Goal: Obtain resource: Download file/media

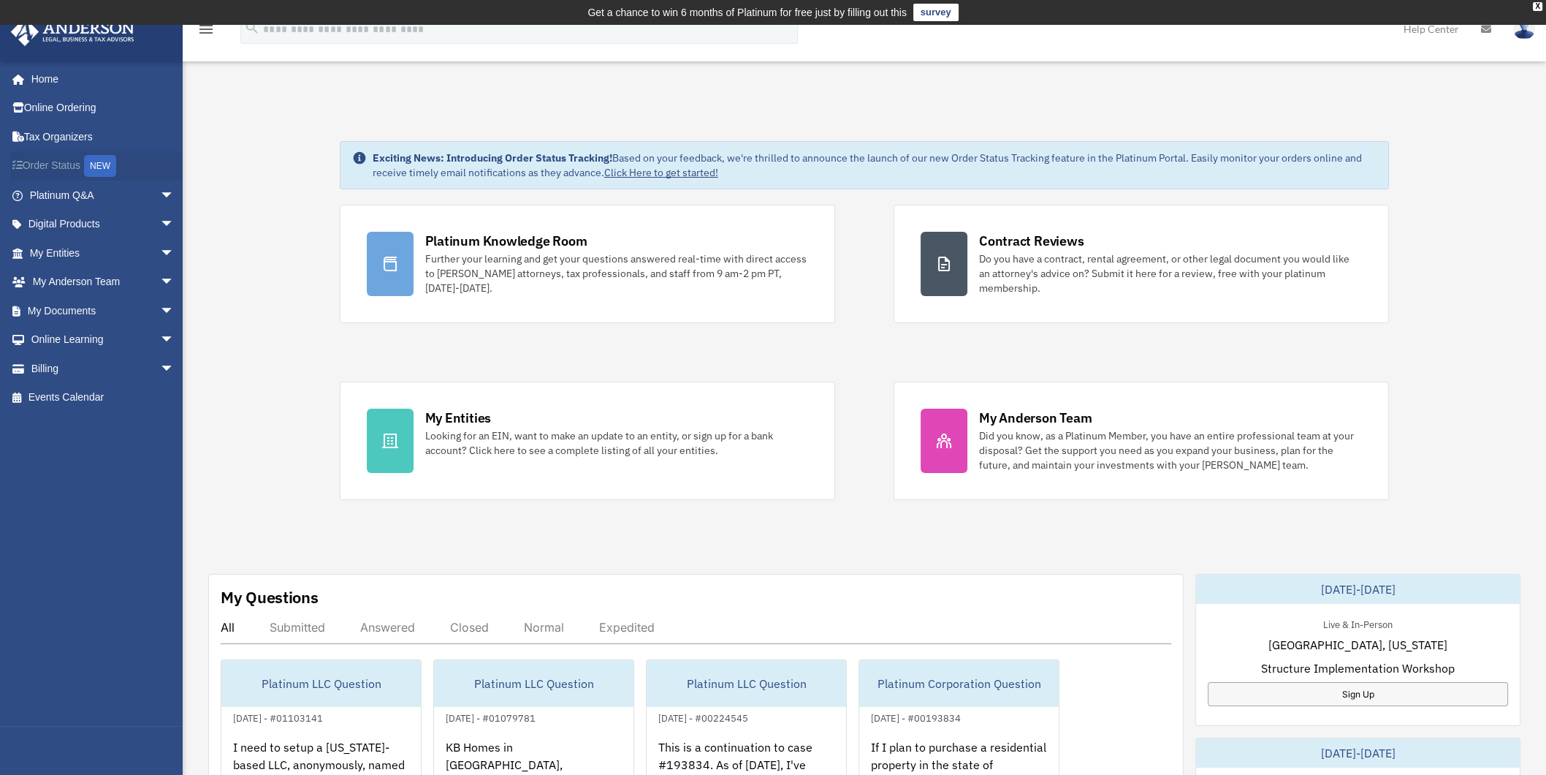
click at [55, 165] on link "Order Status NEW" at bounding box center [103, 166] width 186 height 30
click at [160, 252] on span "arrow_drop_down" at bounding box center [174, 253] width 29 height 30
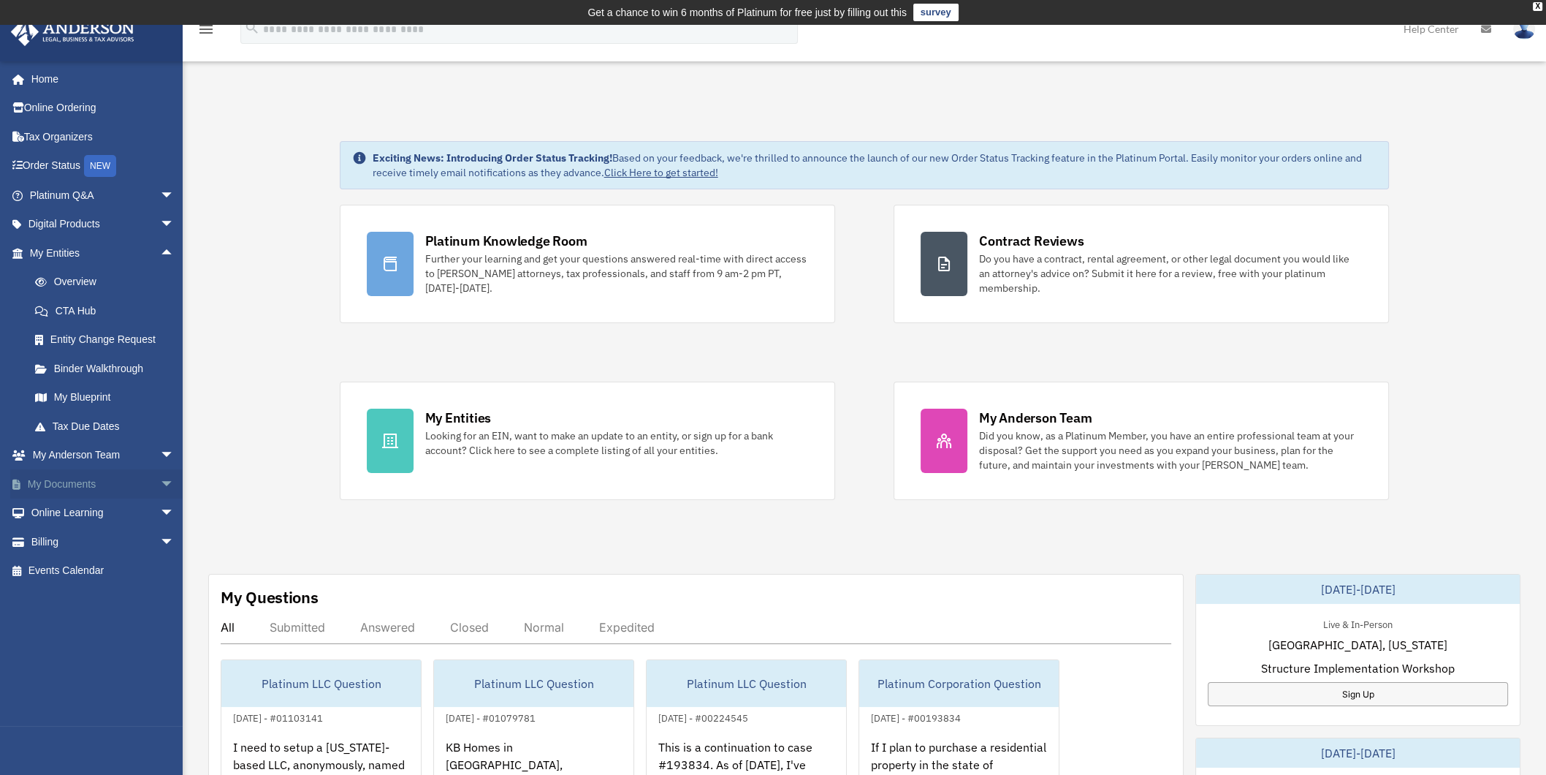
click at [160, 481] on span "arrow_drop_down" at bounding box center [174, 484] width 29 height 30
click at [66, 510] on link "Box" at bounding box center [108, 512] width 176 height 29
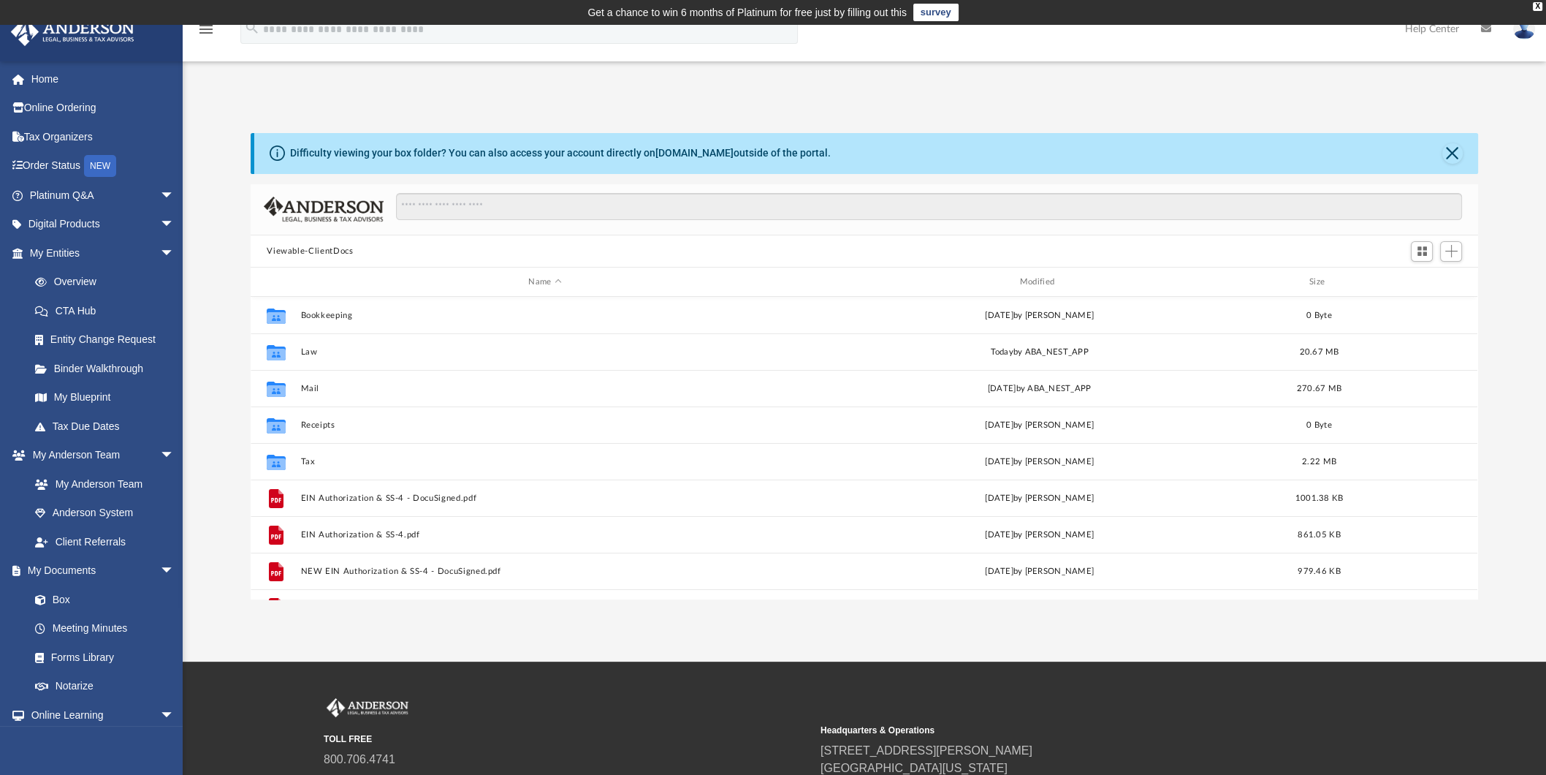
scroll to position [318, 1212]
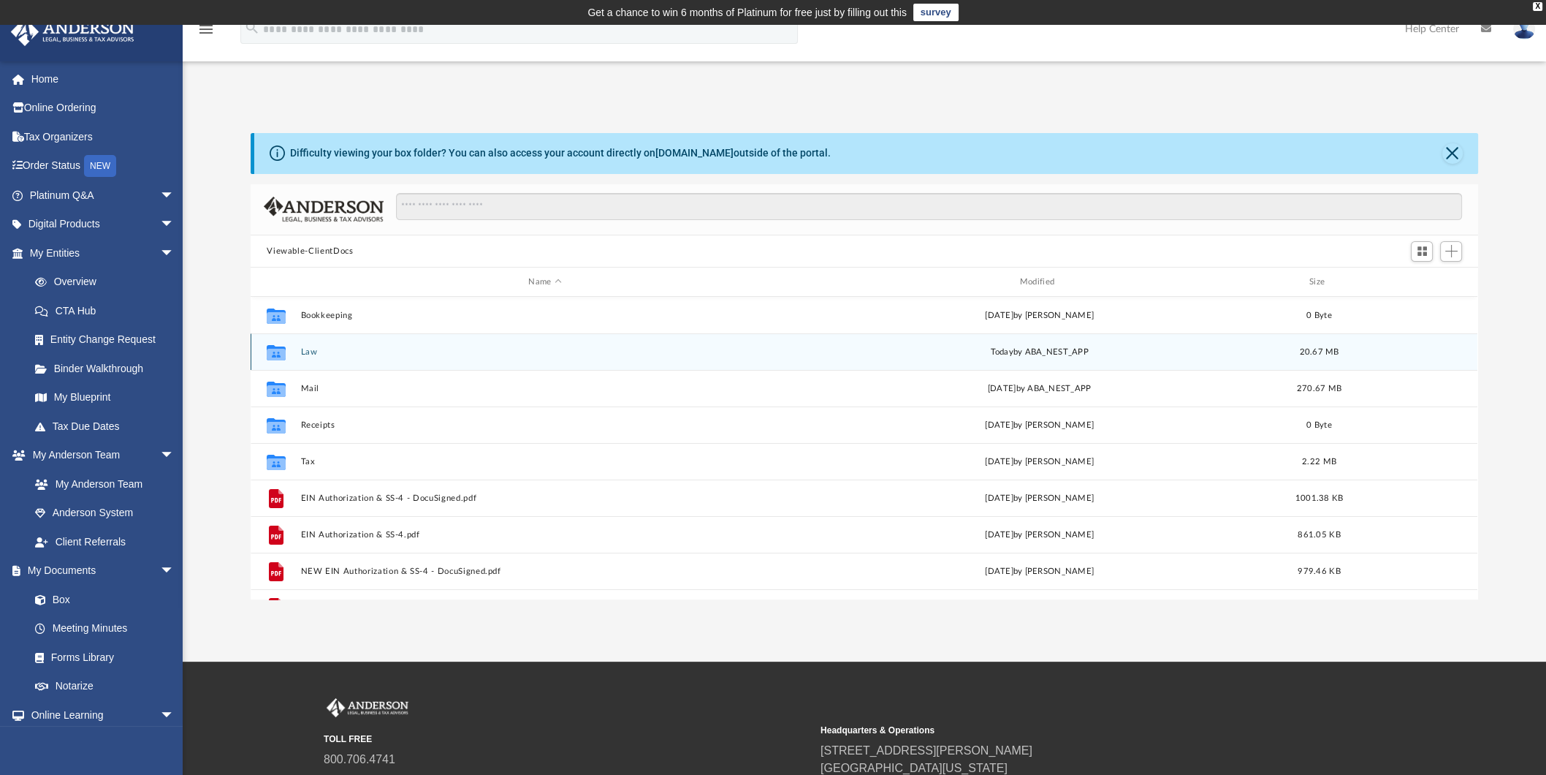
click at [303, 354] on button "Law" at bounding box center [545, 352] width 488 height 10
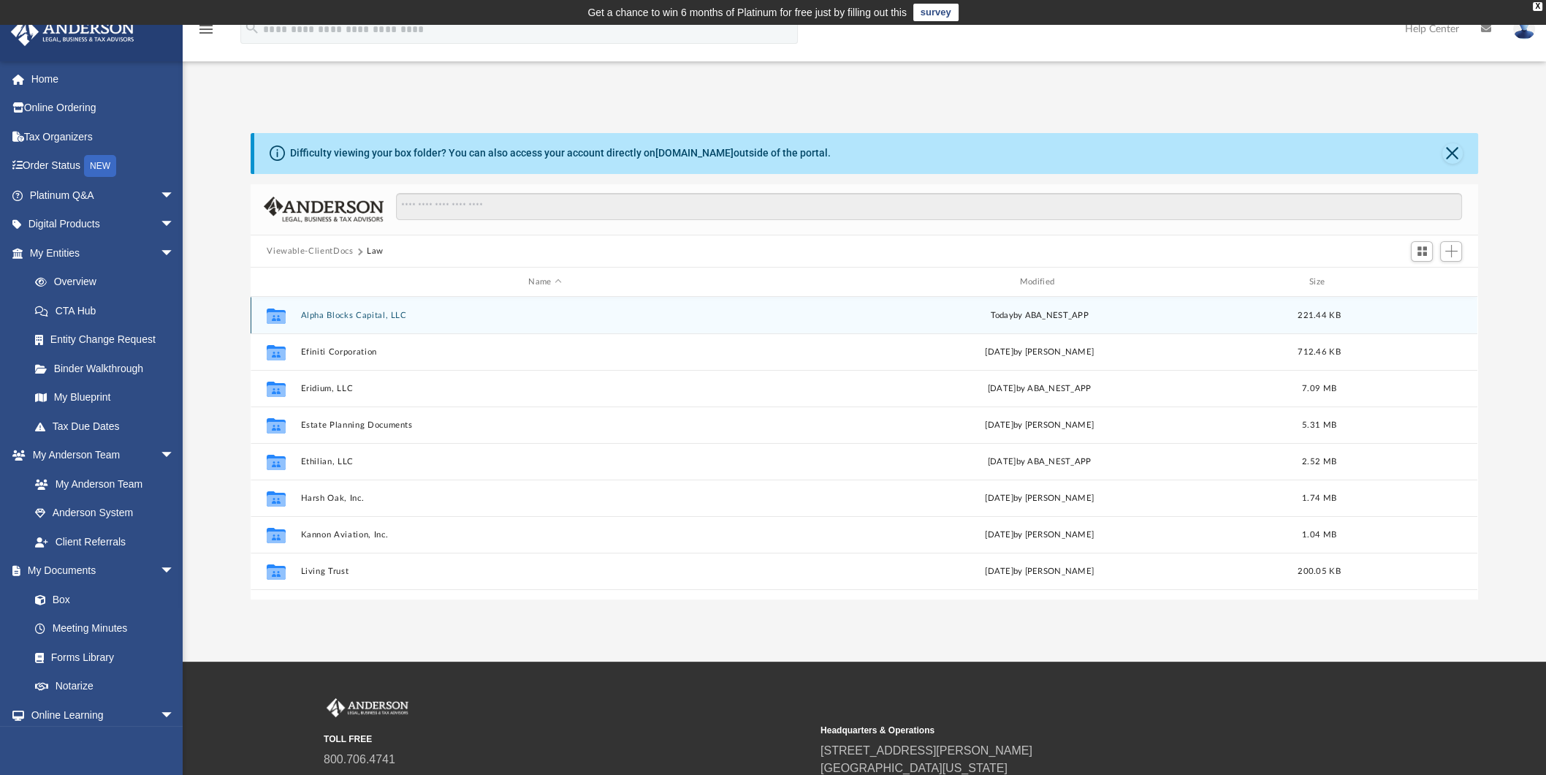
click at [342, 311] on button "Alpha Blocks Capital, LLC" at bounding box center [545, 316] width 488 height 10
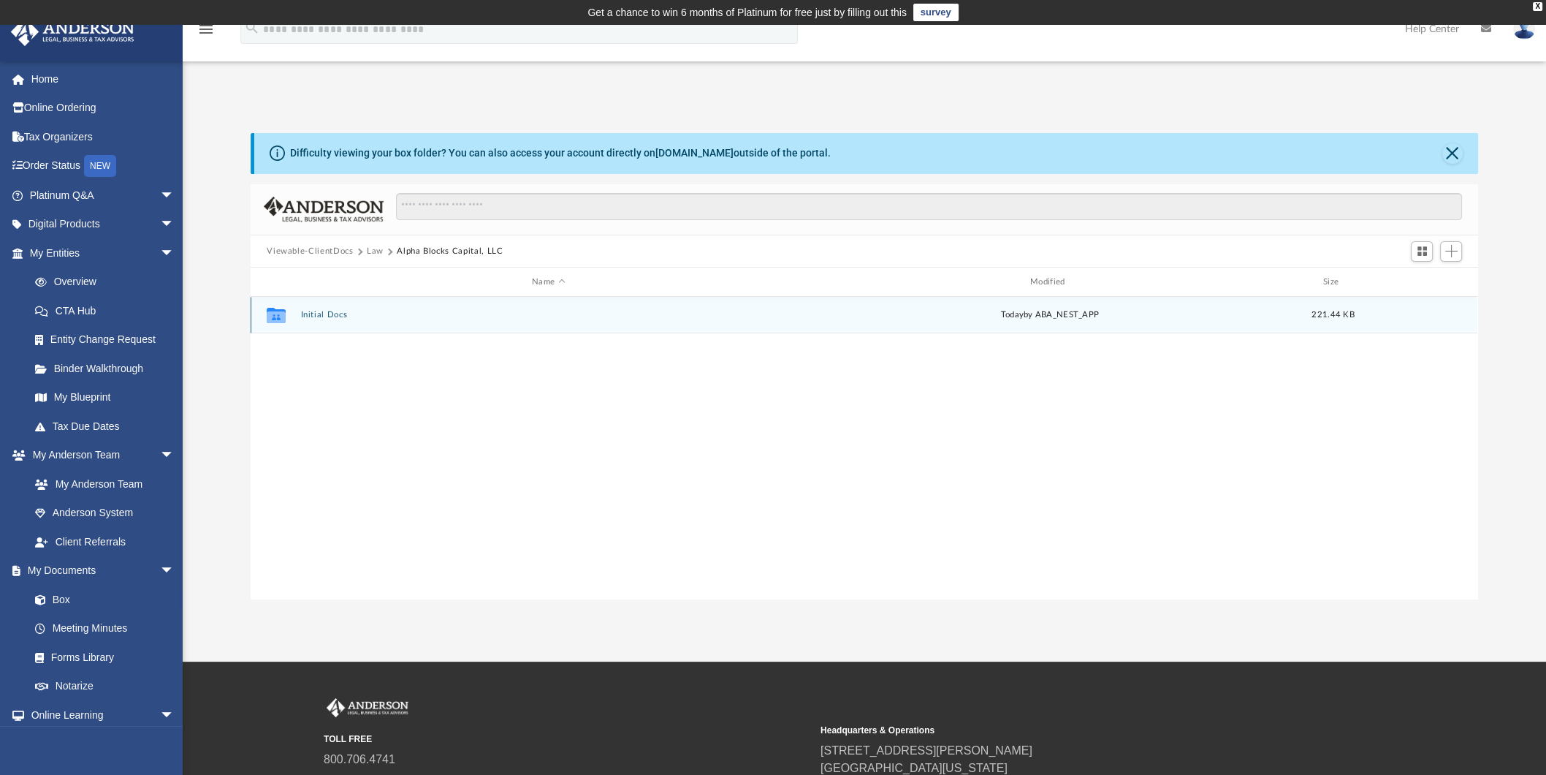
click at [322, 314] on button "Initial Docs" at bounding box center [548, 316] width 495 height 10
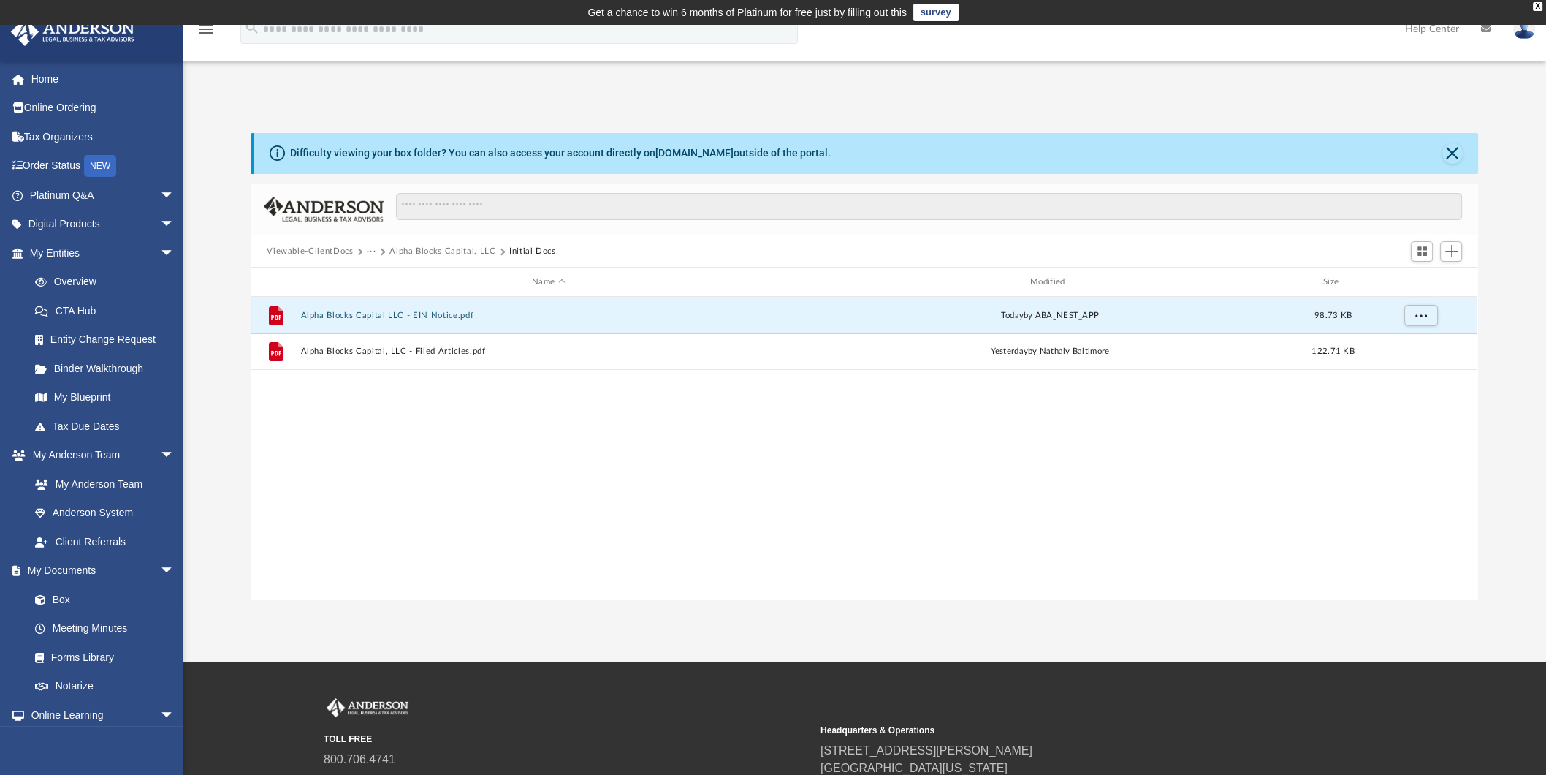
click at [442, 313] on button "Alpha Blocks Capital LLC - EIN Notice.pdf" at bounding box center [548, 316] width 495 height 10
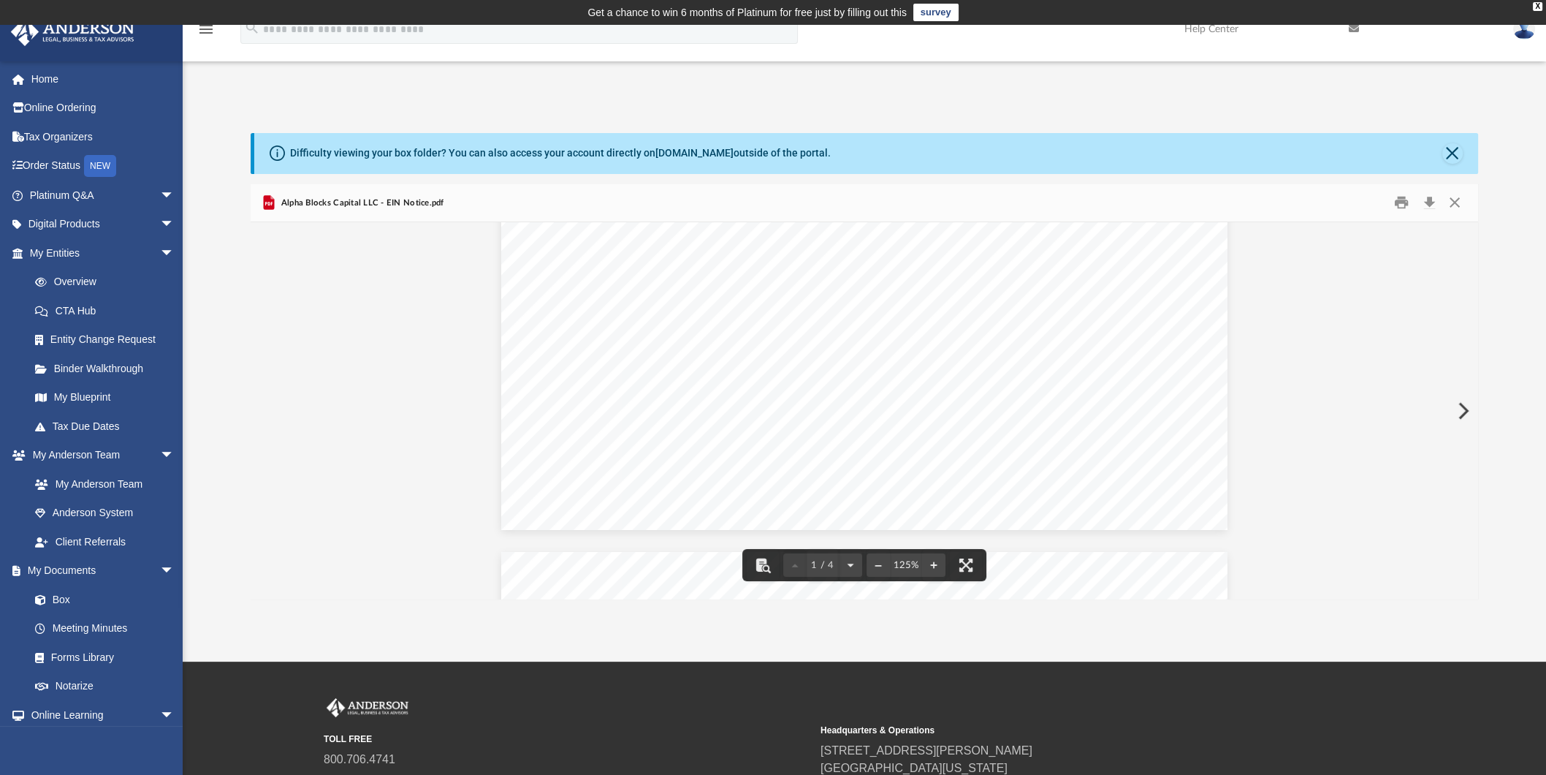
scroll to position [822, 0]
click at [1431, 202] on button "Download" at bounding box center [1429, 202] width 26 height 23
click at [1452, 154] on button "Close" at bounding box center [1453, 153] width 20 height 20
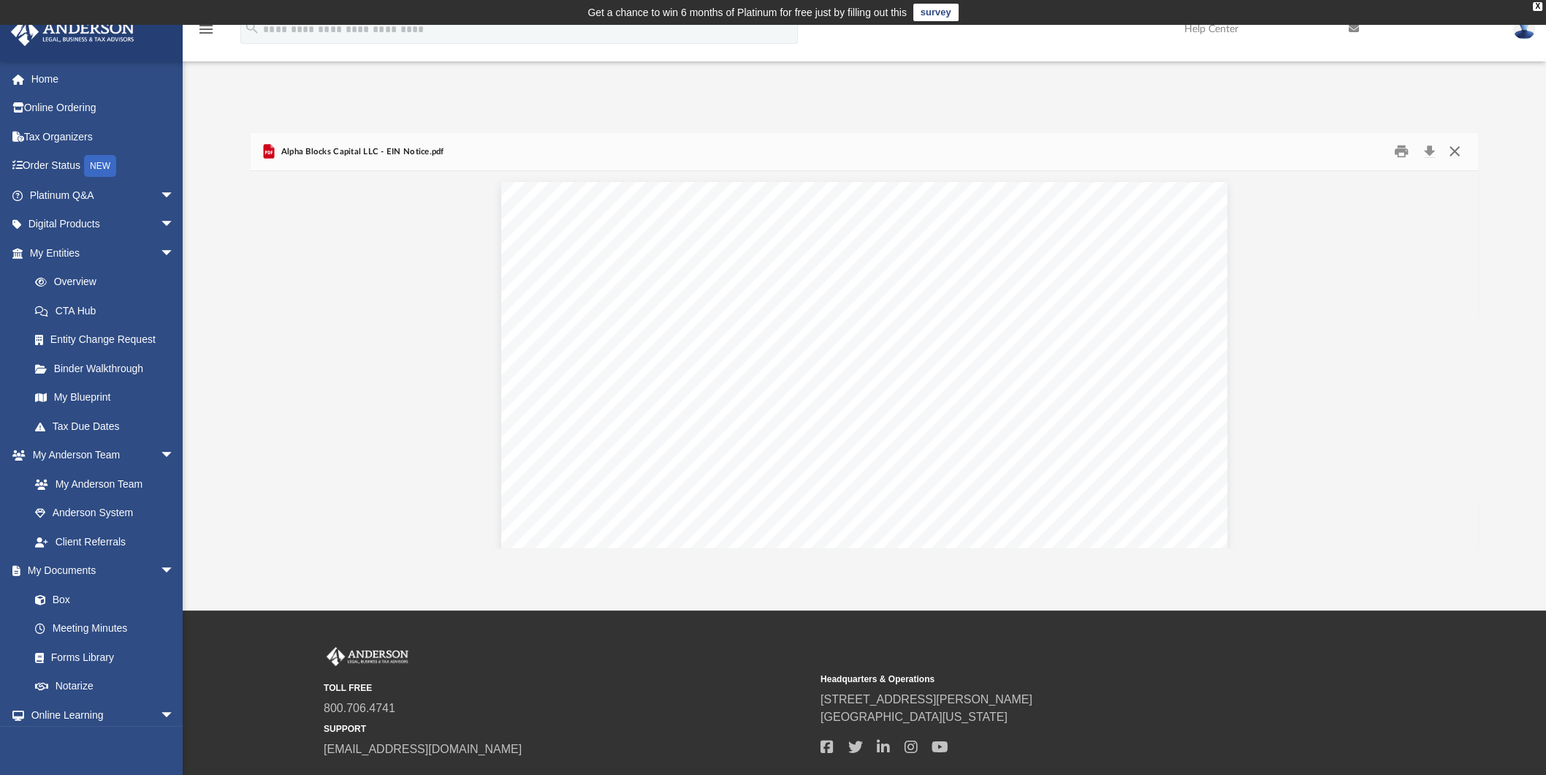
click at [1458, 153] on button "Close" at bounding box center [1455, 151] width 26 height 23
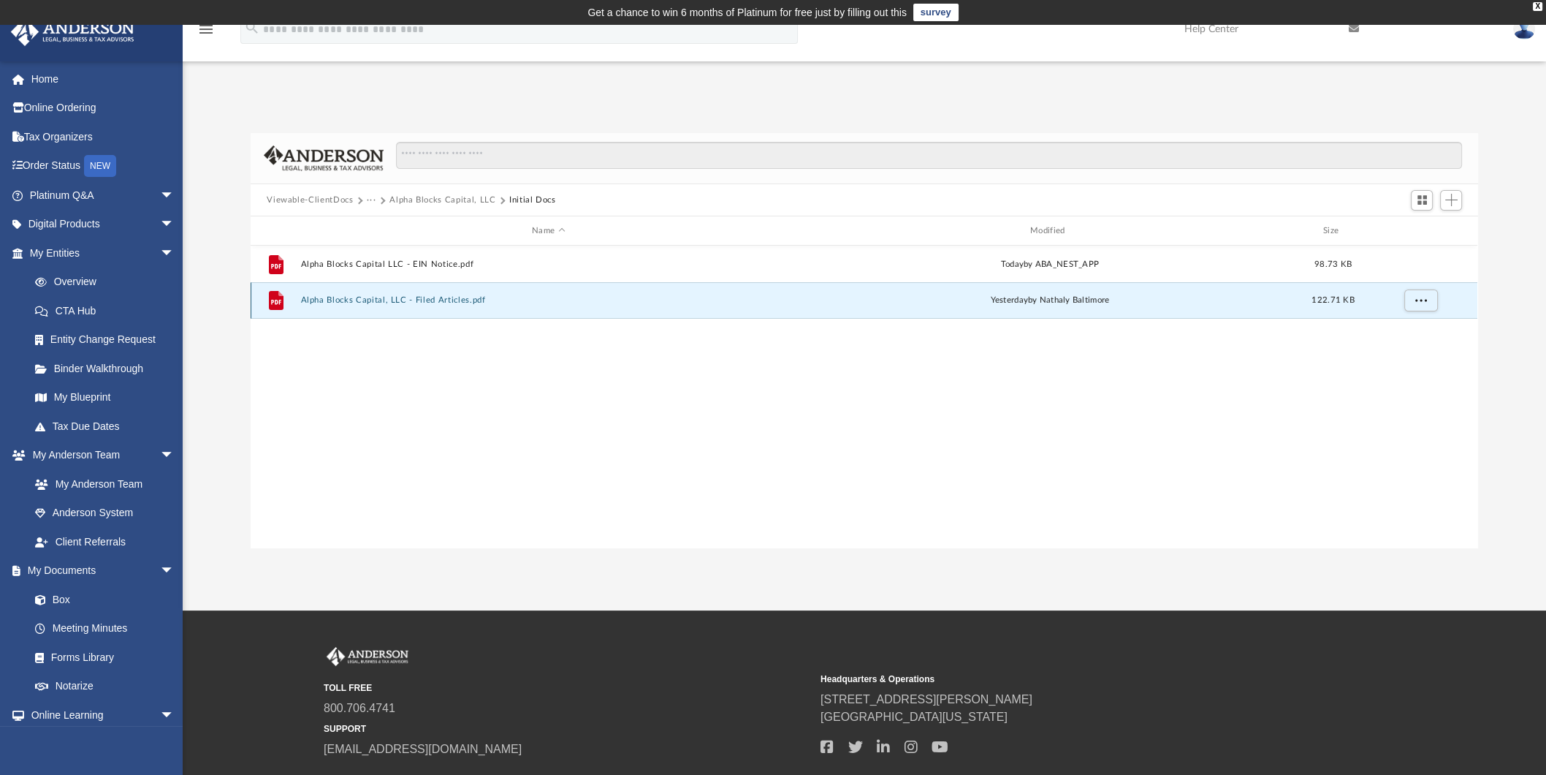
click at [475, 302] on button "Alpha Blocks Capital, LLC - Filed Articles.pdf" at bounding box center [548, 301] width 495 height 10
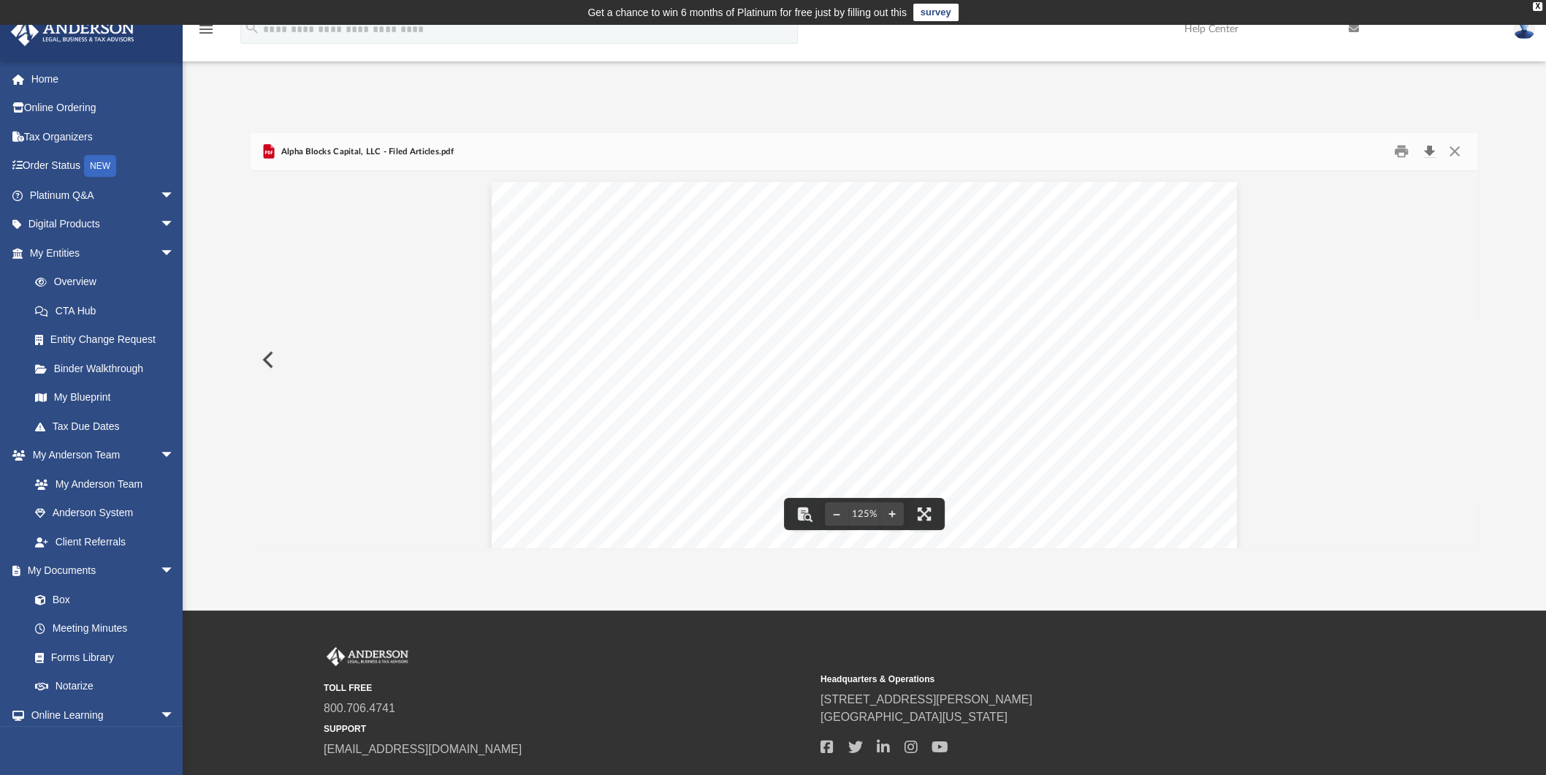
click at [1429, 146] on button "Download" at bounding box center [1429, 151] width 26 height 23
click at [1353, 209] on div "B20250305177 Limited Liability Company Name Limited Liability Company Name Alph…" at bounding box center [864, 664] width 1227 height 987
click at [263, 353] on button "Preview" at bounding box center [267, 359] width 32 height 41
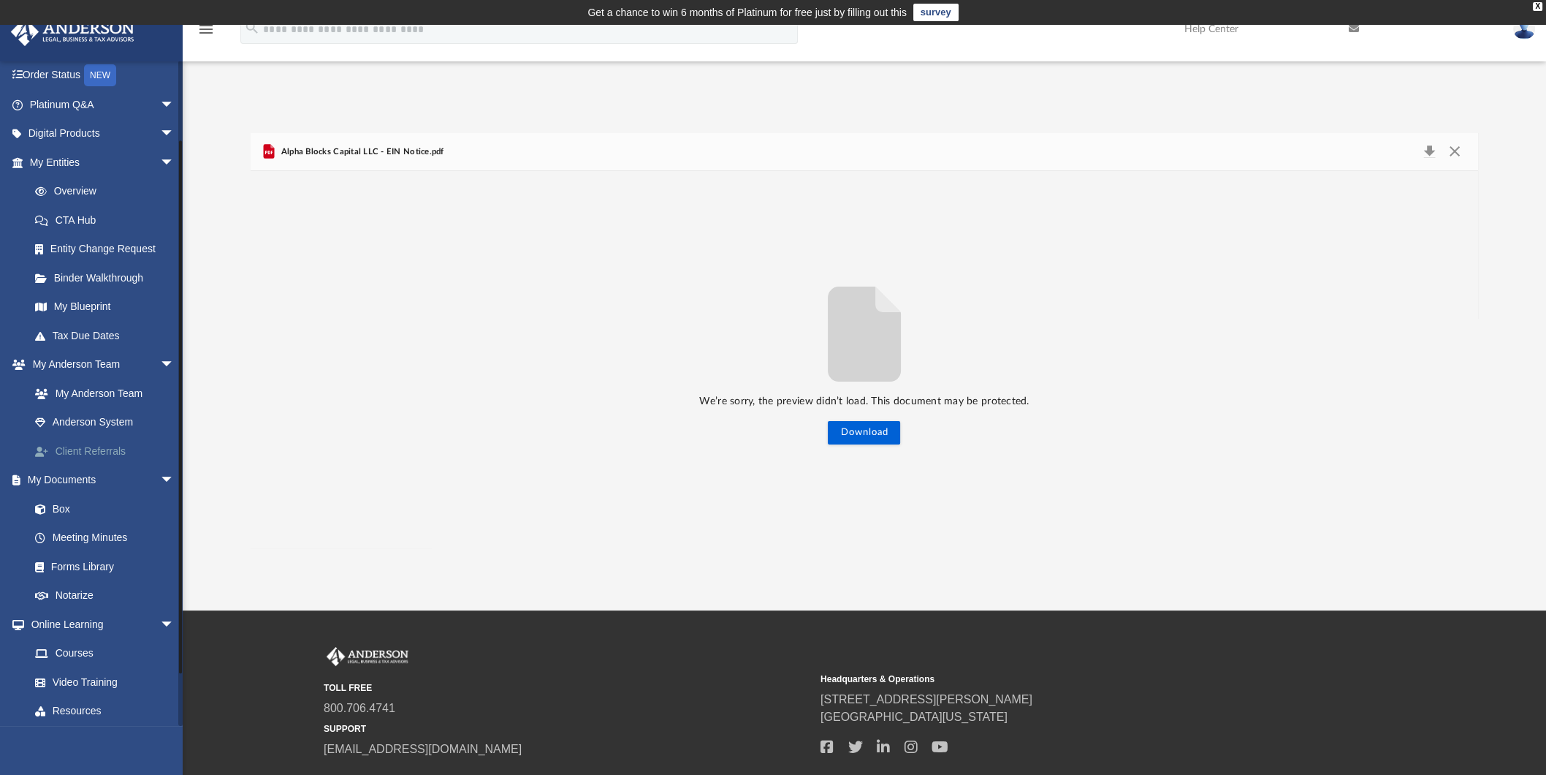
scroll to position [151, 0]
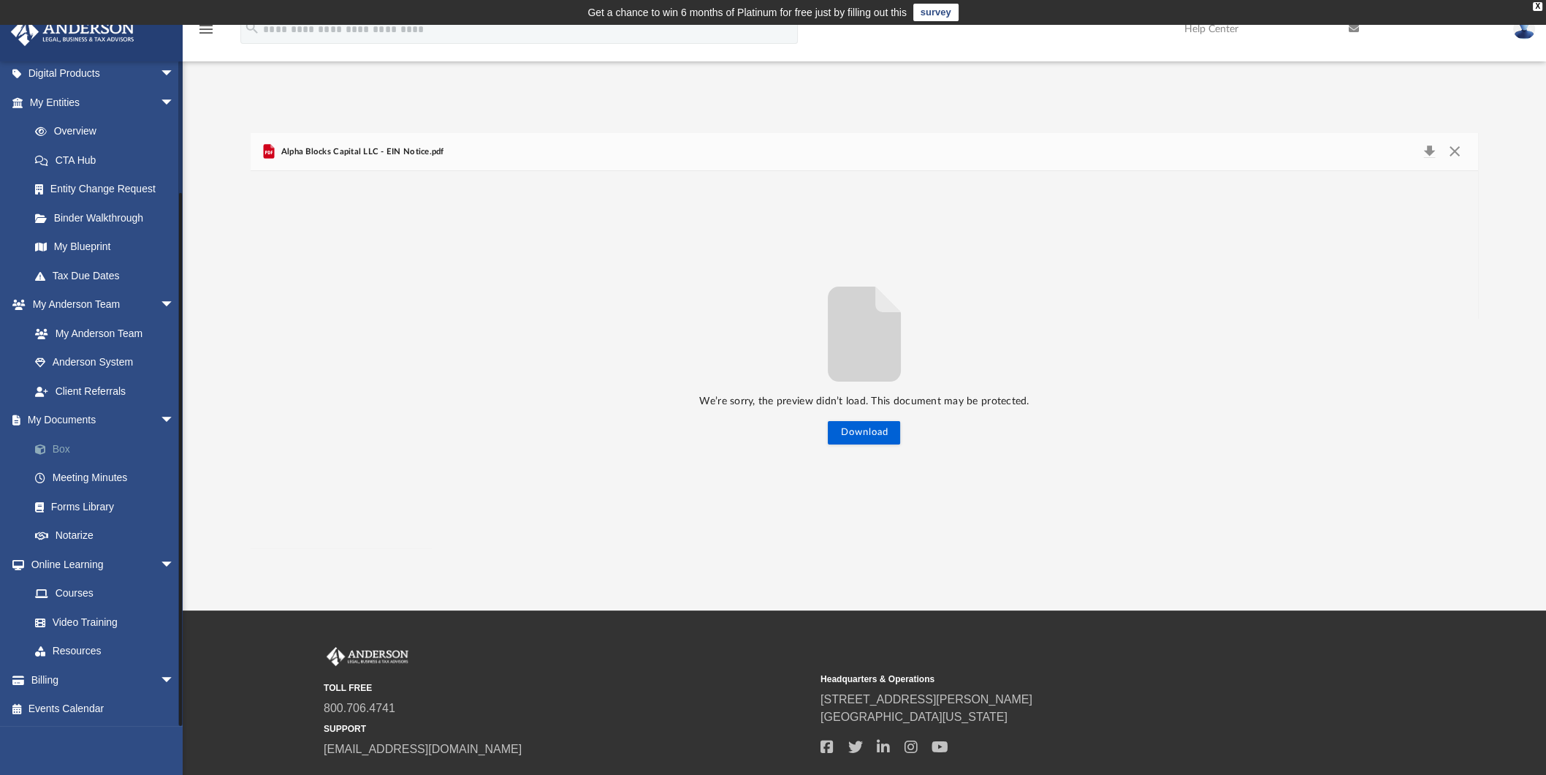
click at [68, 447] on link "Box" at bounding box center [108, 448] width 176 height 29
click at [81, 477] on link "Meeting Minutes" at bounding box center [108, 477] width 176 height 29
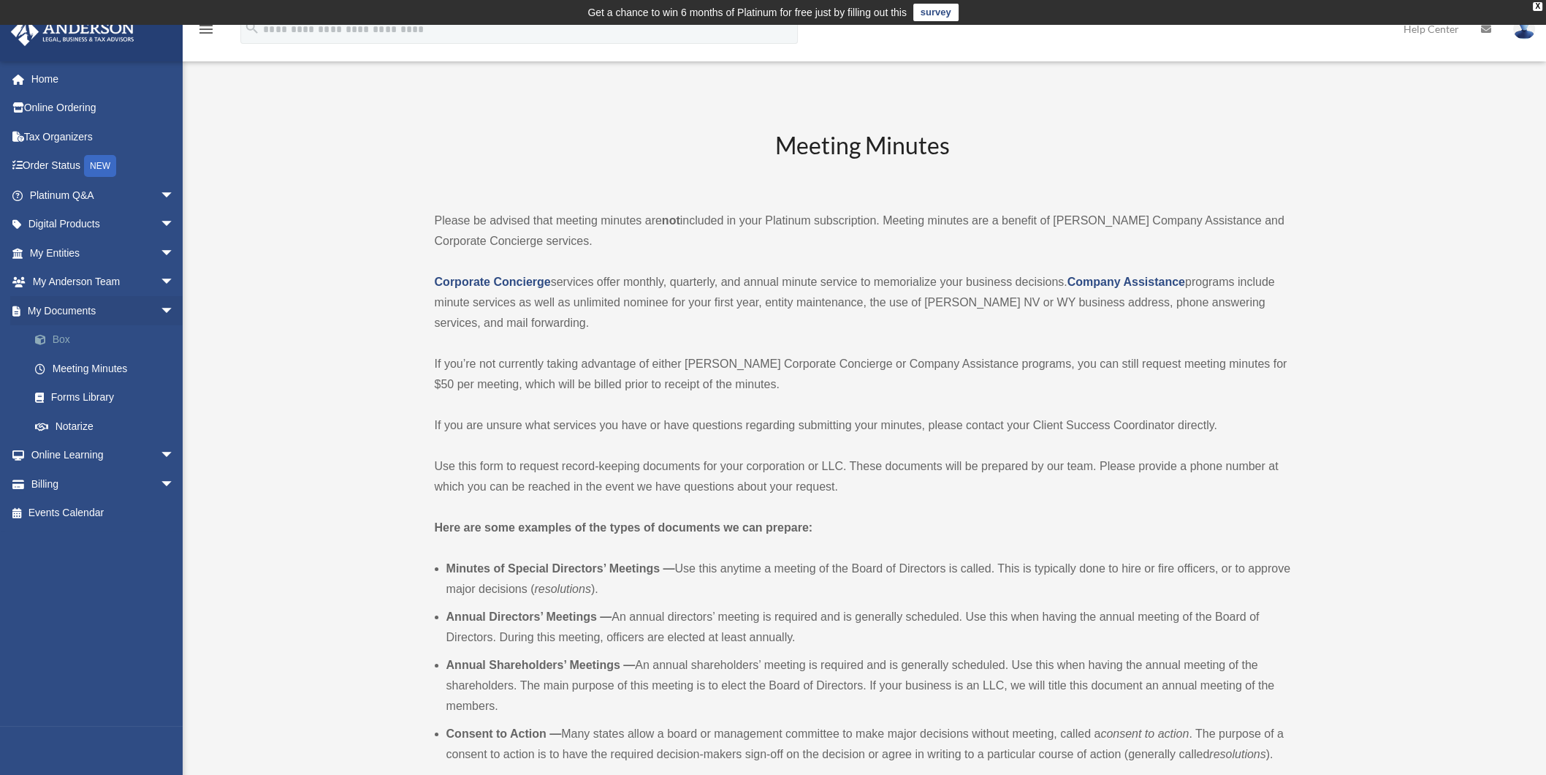
click at [58, 341] on link "Box" at bounding box center [108, 339] width 176 height 29
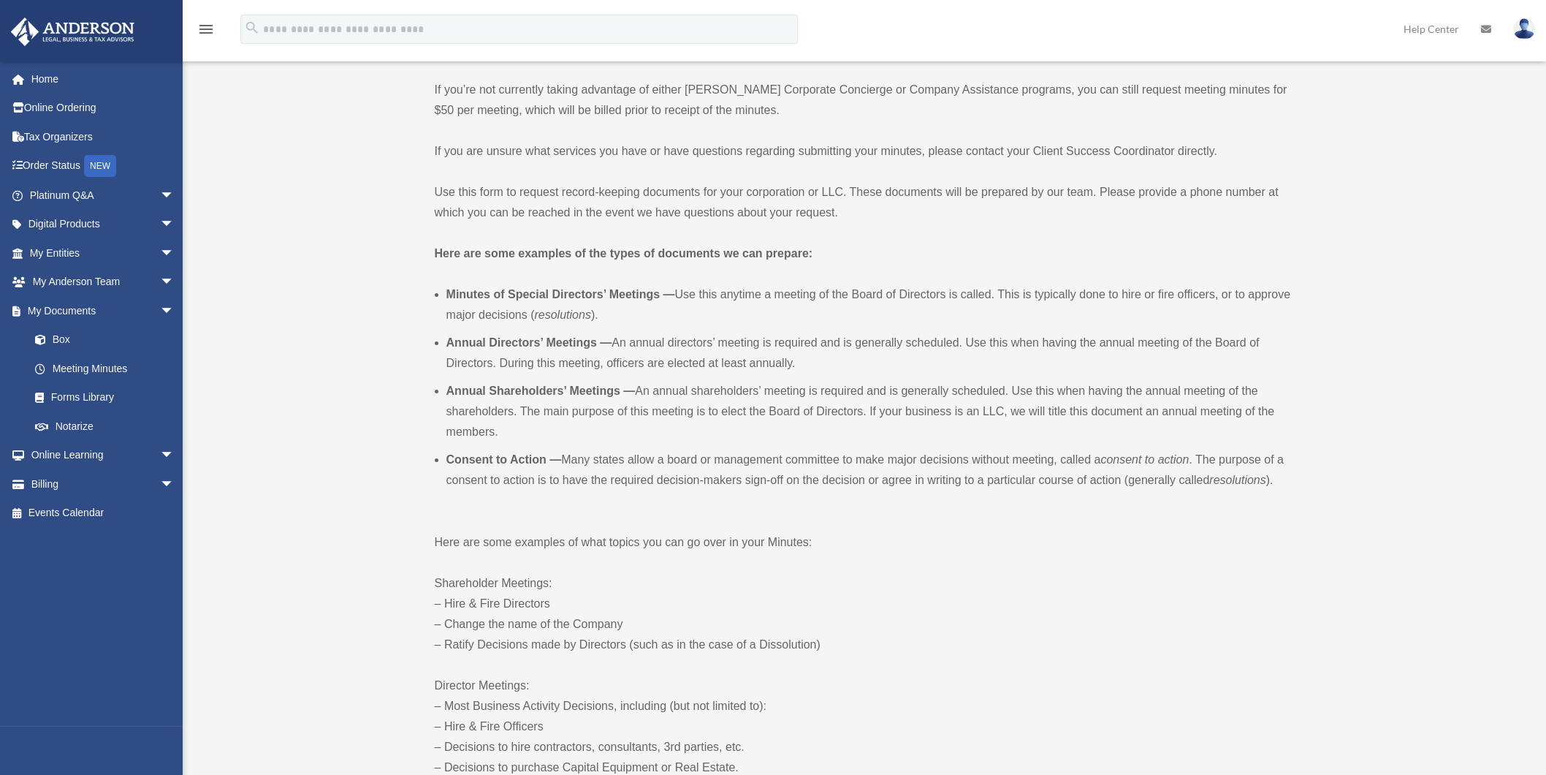
scroll to position [365, 0]
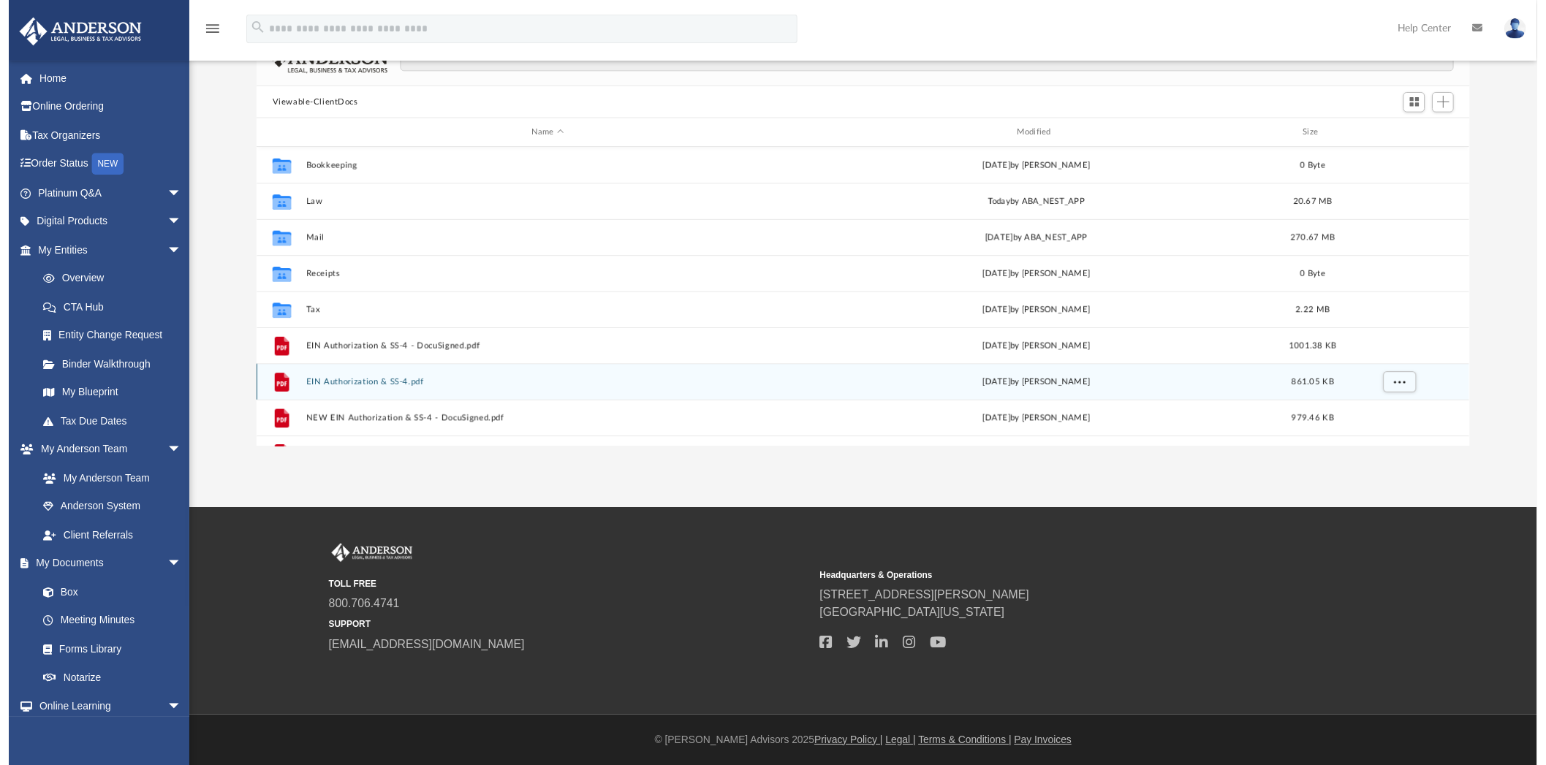
scroll to position [318, 1212]
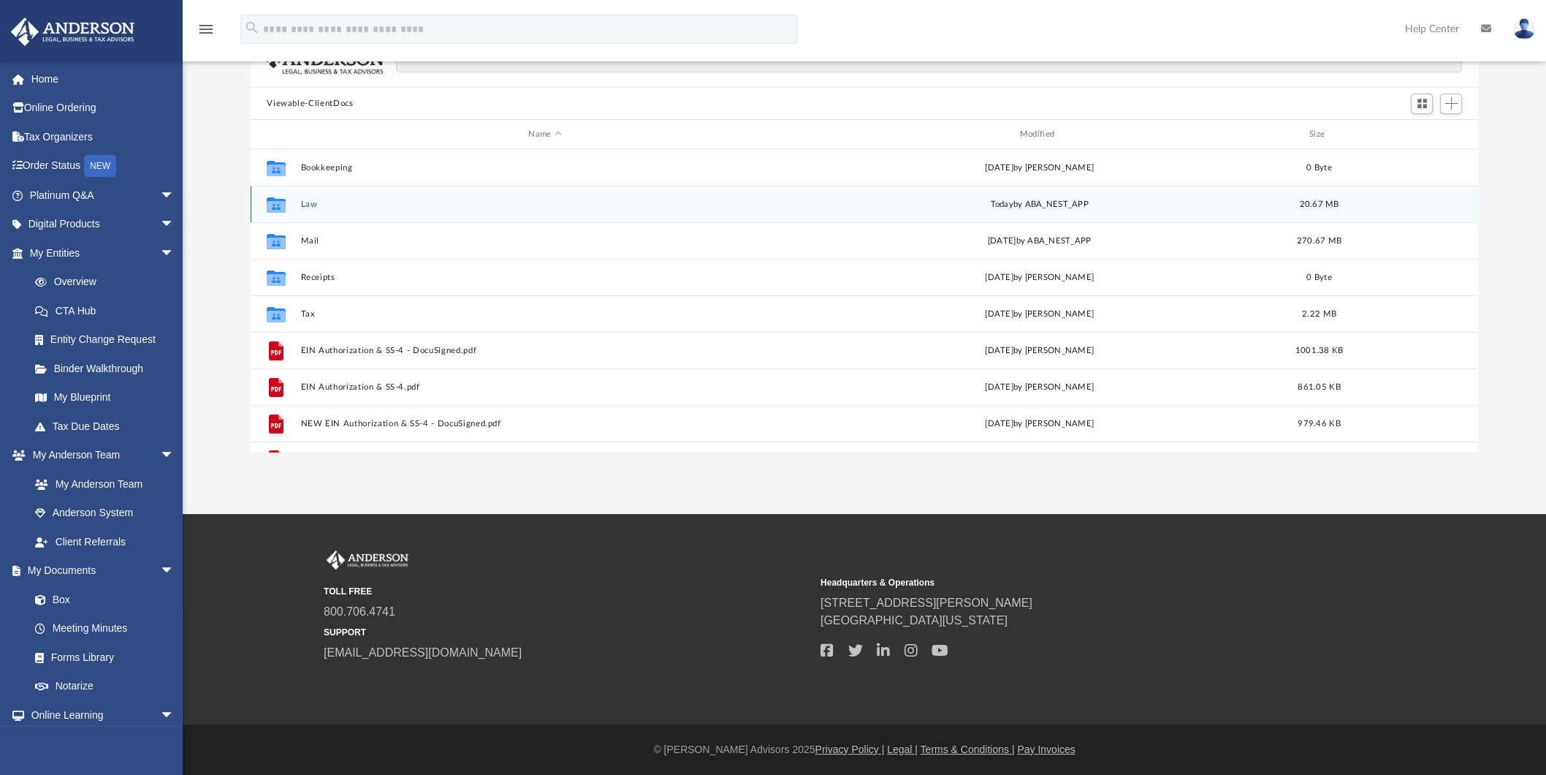
click at [308, 200] on button "Law" at bounding box center [545, 205] width 488 height 10
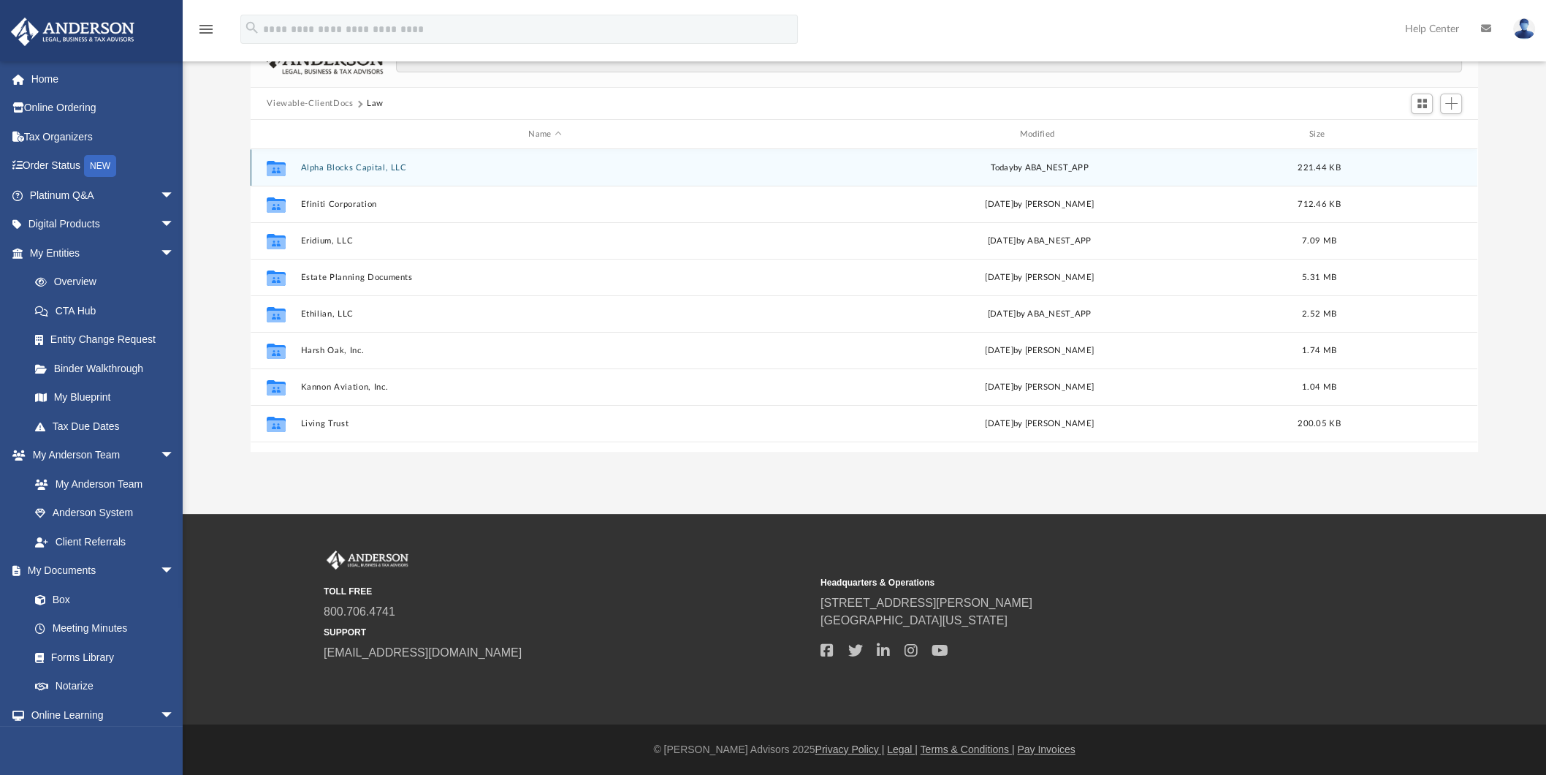
click at [371, 164] on button "Alpha Blocks Capital, LLC" at bounding box center [545, 168] width 488 height 10
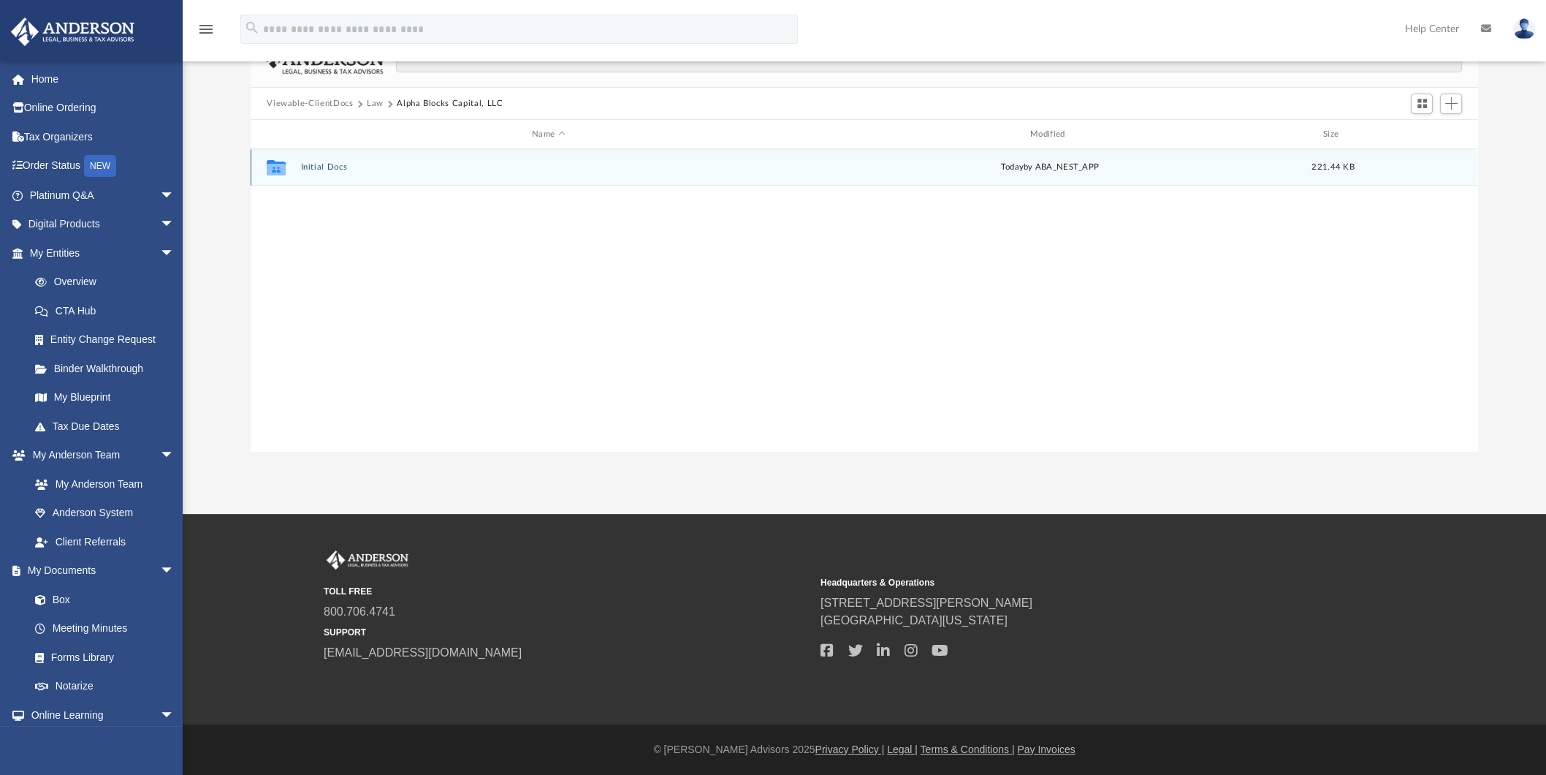
click at [316, 166] on button "Initial Docs" at bounding box center [548, 168] width 495 height 10
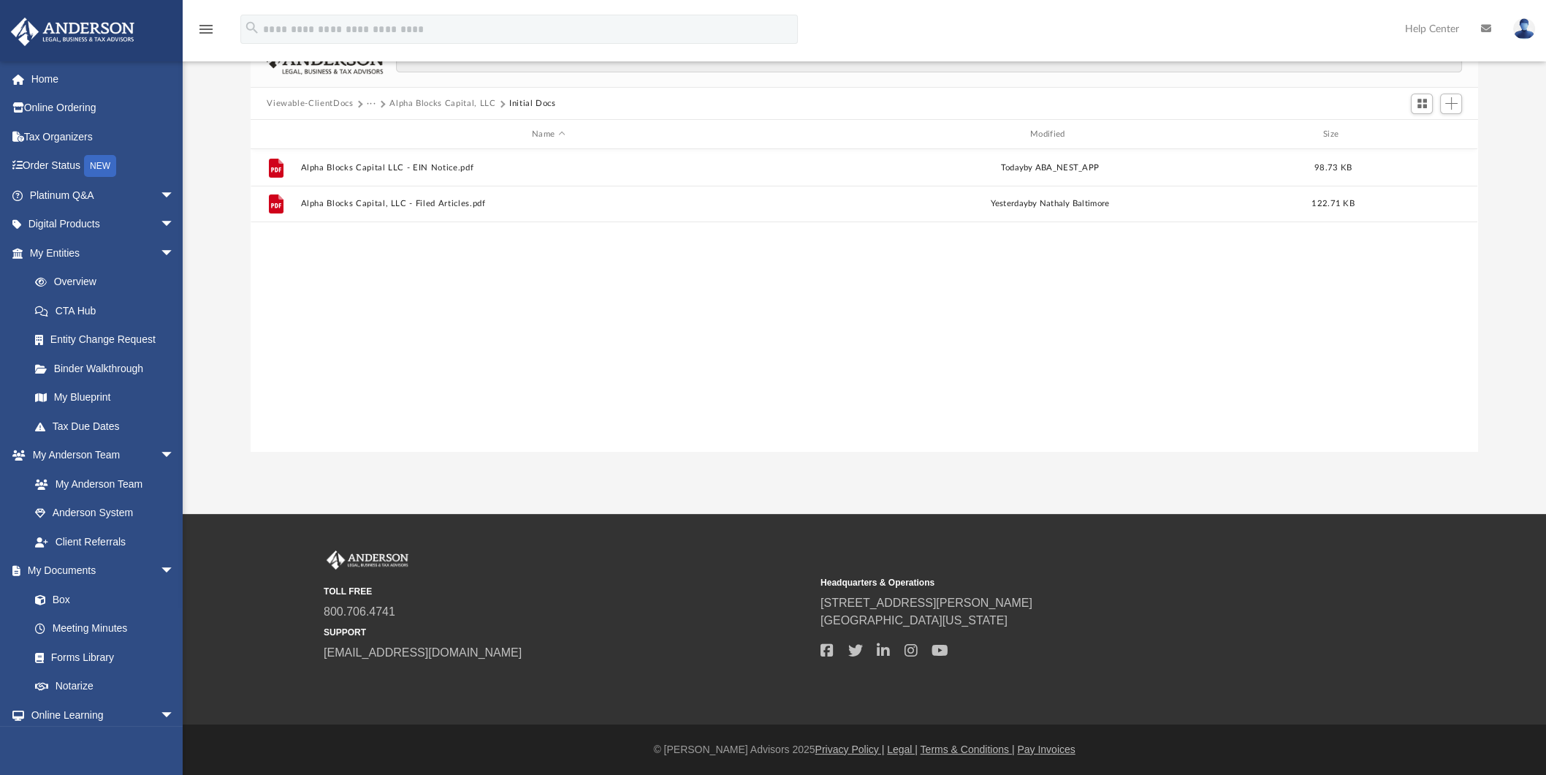
click at [683, 289] on div "File Alpha Blocks Capital LLC - EIN Notice.pdf [DATE] by ABA_NEST_APP 98.73 KB …" at bounding box center [864, 300] width 1227 height 303
drag, startPoint x: 712, startPoint y: 335, endPoint x: 704, endPoint y: 330, distance: 8.5
click at [708, 335] on div "File Alpha Blocks Capital LLC - EIN Notice.pdf [DATE] by ABA_NEST_APP 98.73 KB …" at bounding box center [864, 300] width 1227 height 303
drag, startPoint x: 734, startPoint y: 351, endPoint x: 571, endPoint y: 305, distance: 169.1
click at [734, 351] on div "File Alpha Blocks Capital LLC - EIN Notice.pdf [DATE] by ABA_NEST_APP 98.73 KB …" at bounding box center [864, 300] width 1227 height 303
